Goal: Feedback & Contribution: Leave review/rating

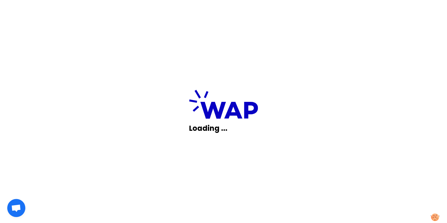
click at [151, 108] on div "Loading ..." at bounding box center [223, 111] width 447 height 223
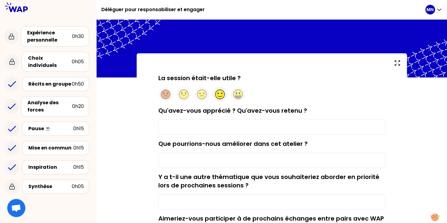
click at [216, 94] on circle at bounding box center [219, 94] width 9 height 9
click at [222, 118] on div "Qu'avez-vous apprécié ? Qu'avez-vous retenu ?" at bounding box center [271, 120] width 227 height 28
click at [254, 113] on label "Qu'avez-vous apprécié ? Qu'avez-vous retenu ?" at bounding box center [232, 110] width 149 height 8
click at [254, 120] on input "Qu'avez-vous apprécié ? Qu'avez-vous retenu ?" at bounding box center [271, 127] width 227 height 15
type input "Le partage d'expérience"
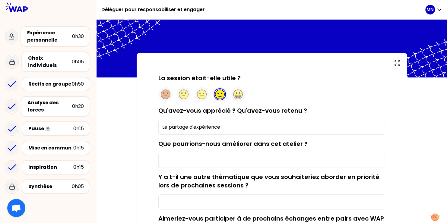
click at [342, 146] on div "Que pourrions-nous améliorer dans cet atelier ?" at bounding box center [271, 154] width 227 height 28
click at [300, 154] on input "Que pourrions-nous améliorer dans cet atelier ?" at bounding box center [271, 160] width 227 height 15
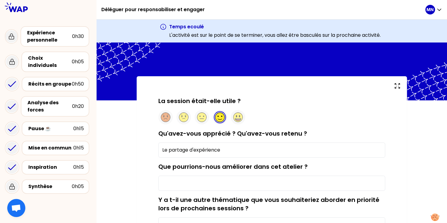
click at [400, 132] on div "La session était-elle utile ? Qu'avez-vous apprécié ? Qu'avez-vous retenu ? Le …" at bounding box center [272, 198] width 270 height 244
click at [322, 168] on div "Que pourrions-nous améliorer dans cet atelier ?" at bounding box center [271, 177] width 227 height 28
click at [244, 181] on input "Que pourrions-nous améliorer dans cet atelier ?" at bounding box center [271, 183] width 227 height 15
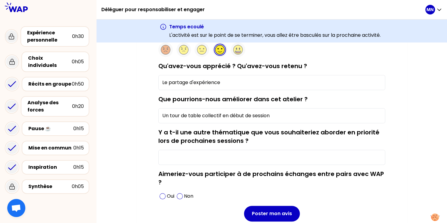
scroll to position [69, 0]
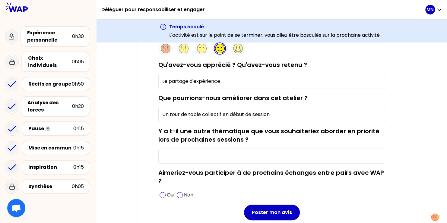
type input "Un tour de table collectif en début de session"
click at [271, 154] on input "Y a t-il une autre thématique que vous souhaiteriez aborder en priorité lors de…" at bounding box center [271, 156] width 227 height 15
type input "C"
click at [163, 195] on span at bounding box center [163, 195] width 6 height 6
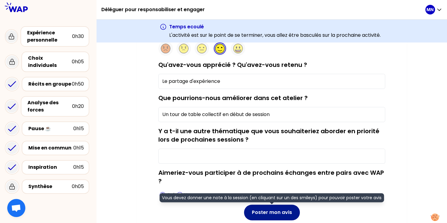
click at [276, 214] on button "Poster mon avis" at bounding box center [272, 213] width 56 height 16
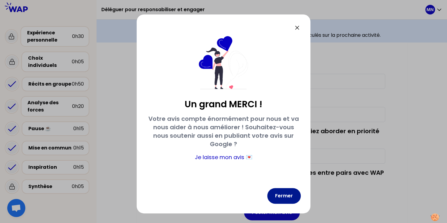
click at [283, 196] on button "Fermer" at bounding box center [283, 196] width 33 height 16
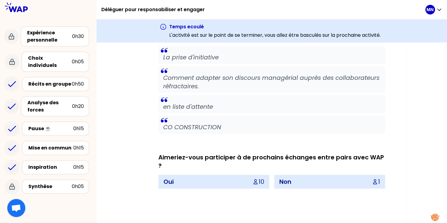
scroll to position [695, 0]
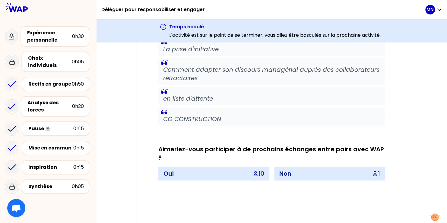
click at [166, 173] on p "Oui" at bounding box center [168, 174] width 10 height 8
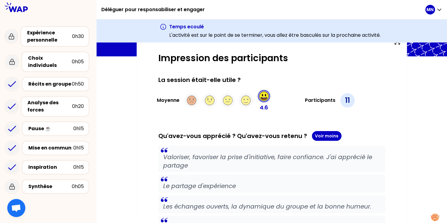
scroll to position [0, 0]
